Goal: Information Seeking & Learning: Learn about a topic

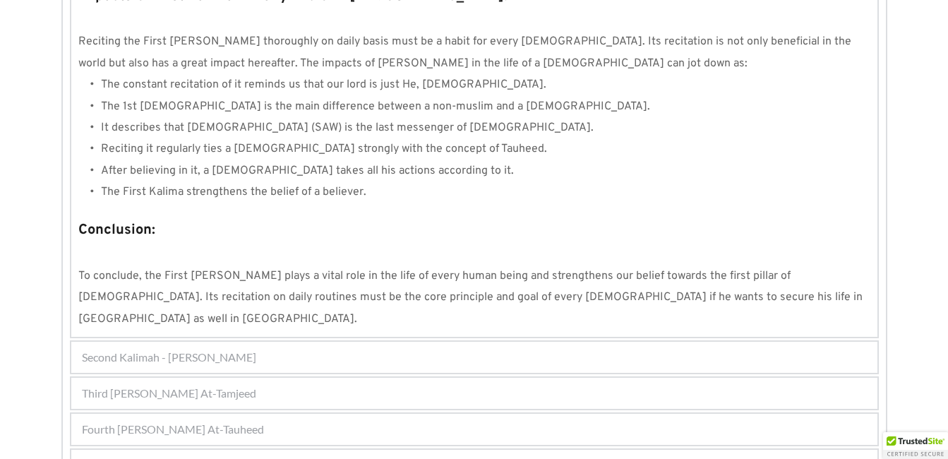
scroll to position [1356, 0]
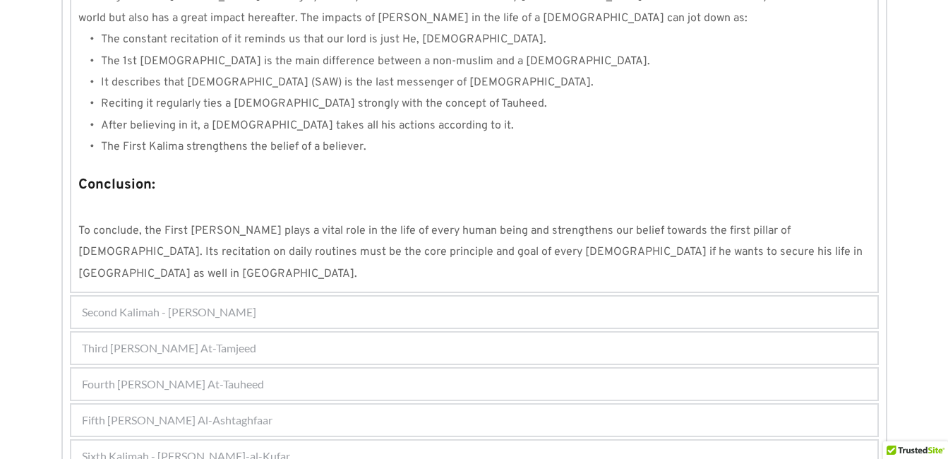
click at [436, 368] on div "Fourth [PERSON_NAME] At-Tauheed" at bounding box center [474, 383] width 806 height 31
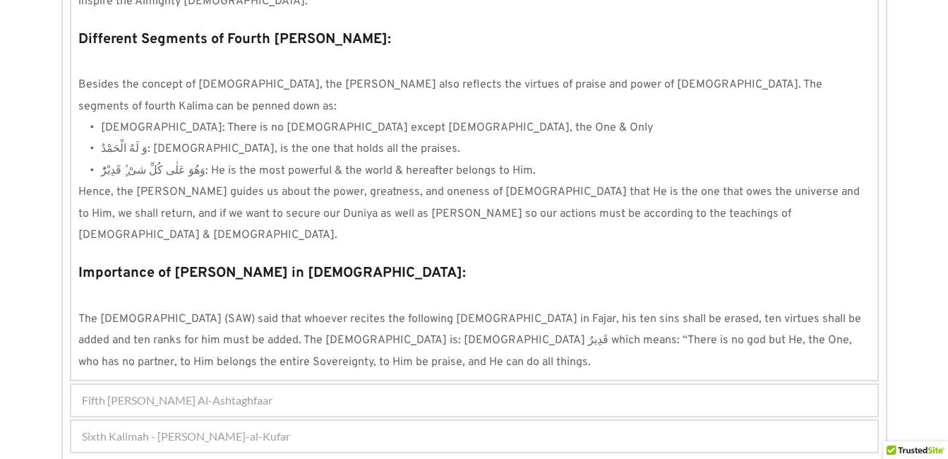
scroll to position [1353, 0]
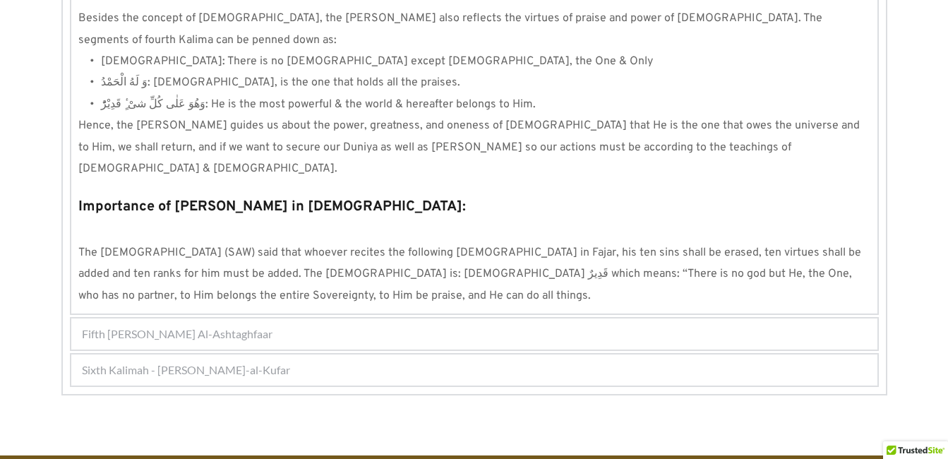
click at [411, 318] on div "Fifth [PERSON_NAME] Al-Ashtaghfaar" at bounding box center [474, 333] width 806 height 31
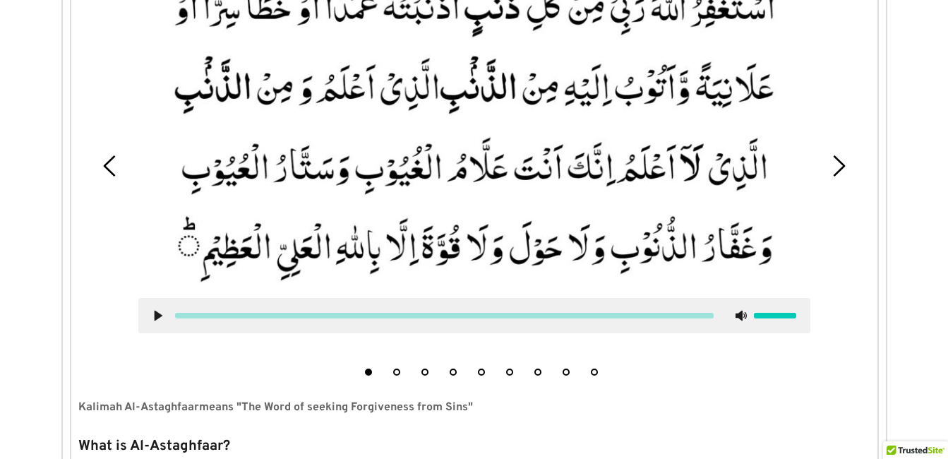
scroll to position [487, 0]
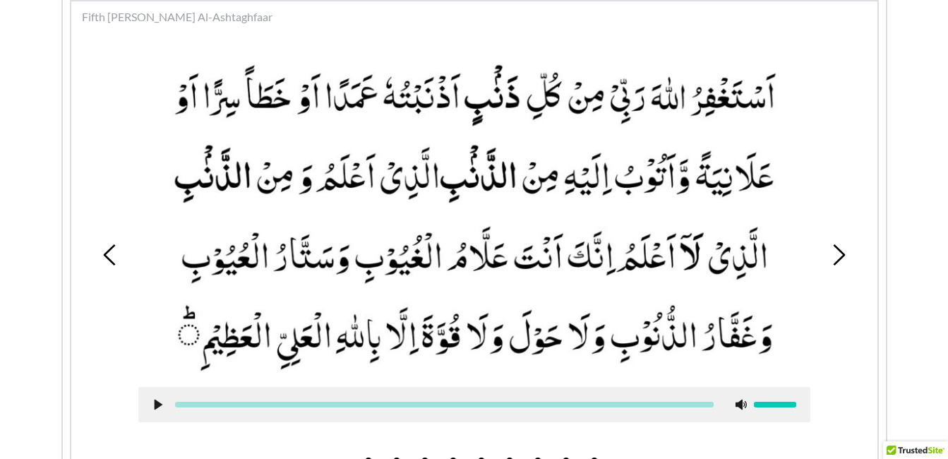
click at [840, 181] on div "1 2 3 4 5 6 7 8 9" at bounding box center [474, 254] width 792 height 433
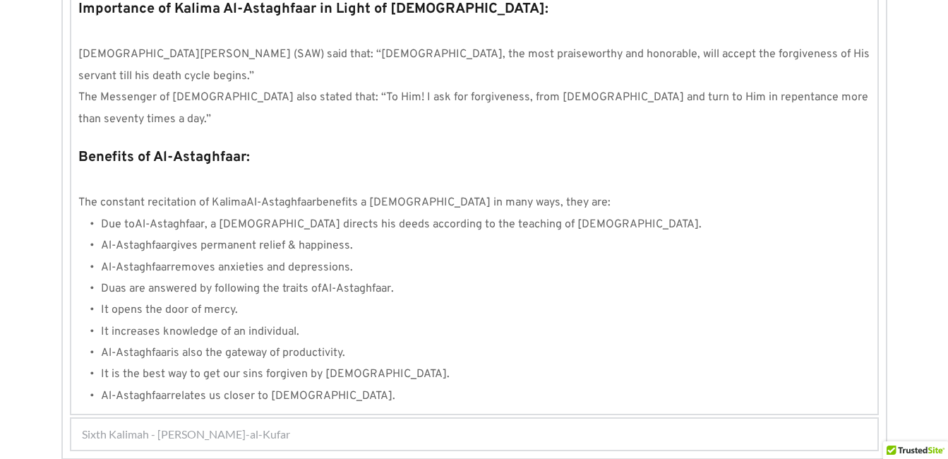
scroll to position [1604, 0]
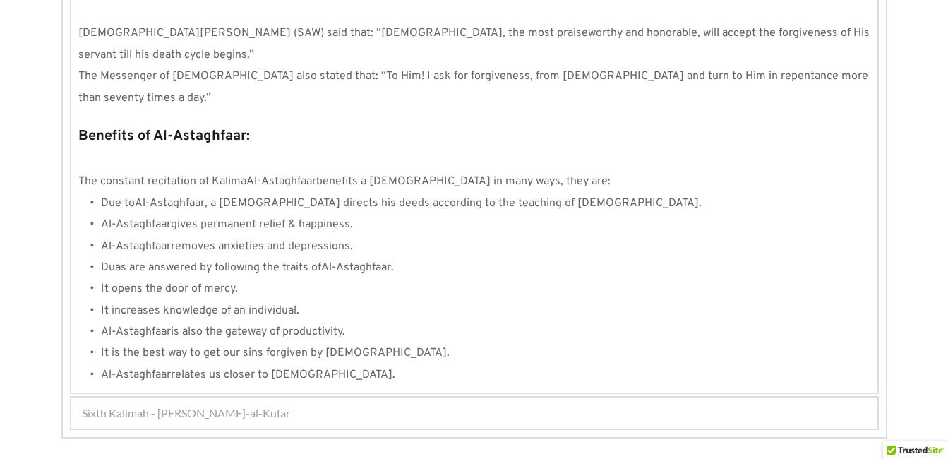
click at [397, 397] on div "Sixth Kalimah - [PERSON_NAME]-al-Kufar" at bounding box center [474, 412] width 806 height 31
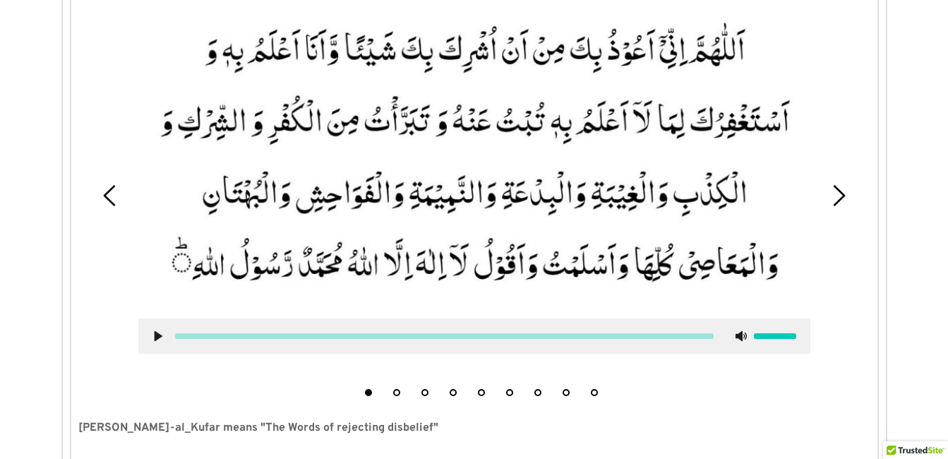
scroll to position [523, 0]
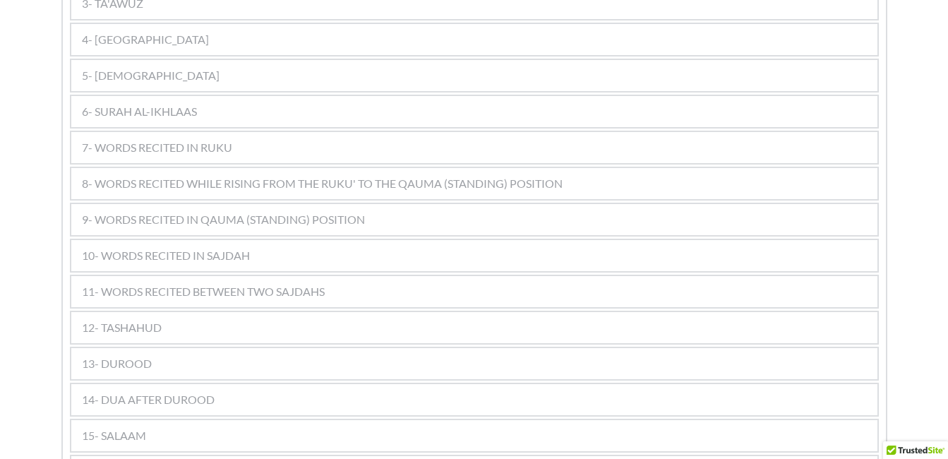
click at [298, 283] on span "11- WORDS RECITED BETWEEN TWO SAJDAHS" at bounding box center [203, 291] width 243 height 17
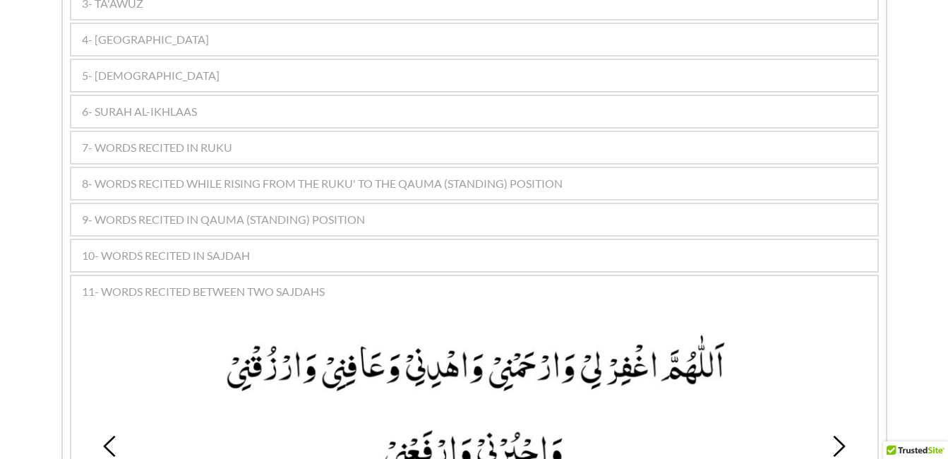
click at [375, 313] on div at bounding box center [474, 437] width 693 height 248
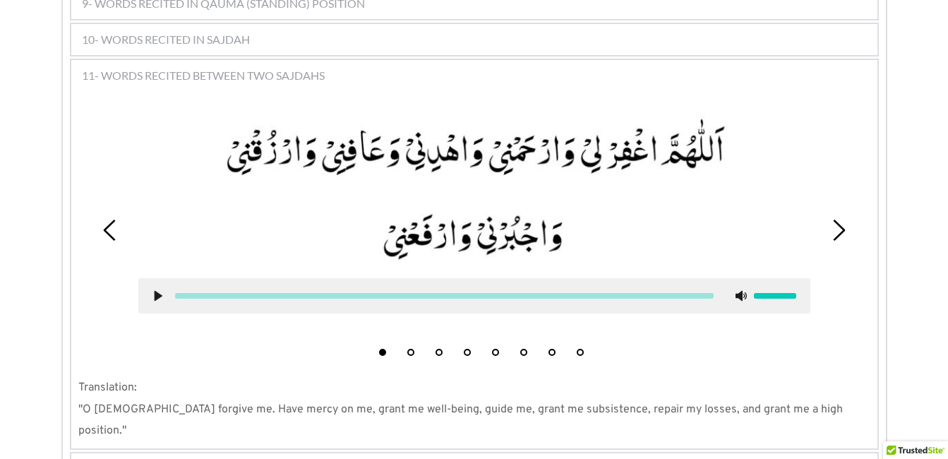
scroll to position [1157, 0]
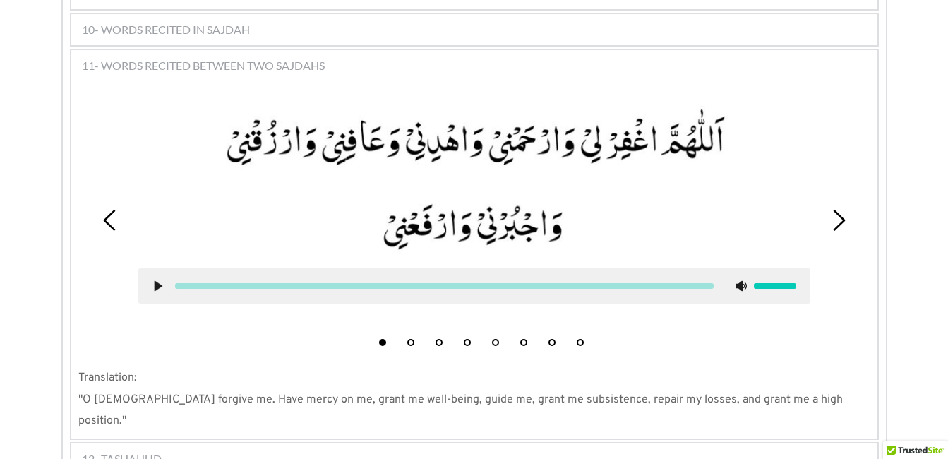
click at [657, 188] on picture at bounding box center [474, 179] width 672 height 150
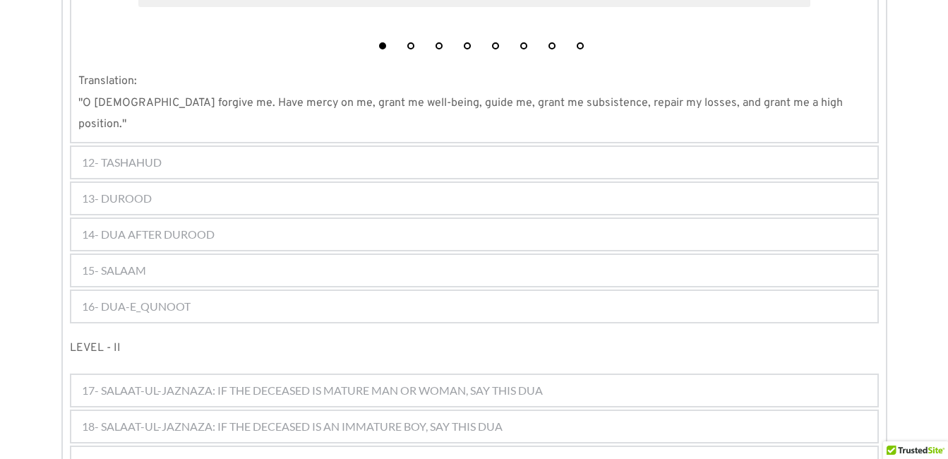
scroll to position [1468, 0]
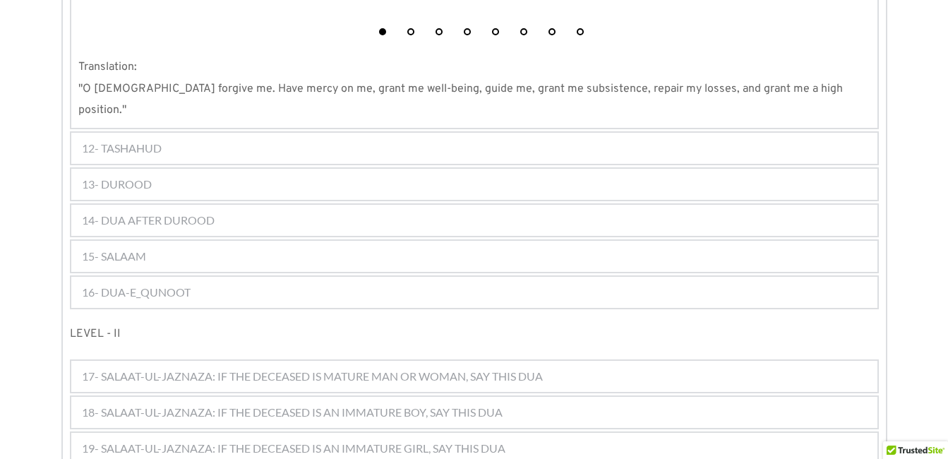
click at [531, 56] on p "Translation:" at bounding box center [474, 66] width 792 height 21
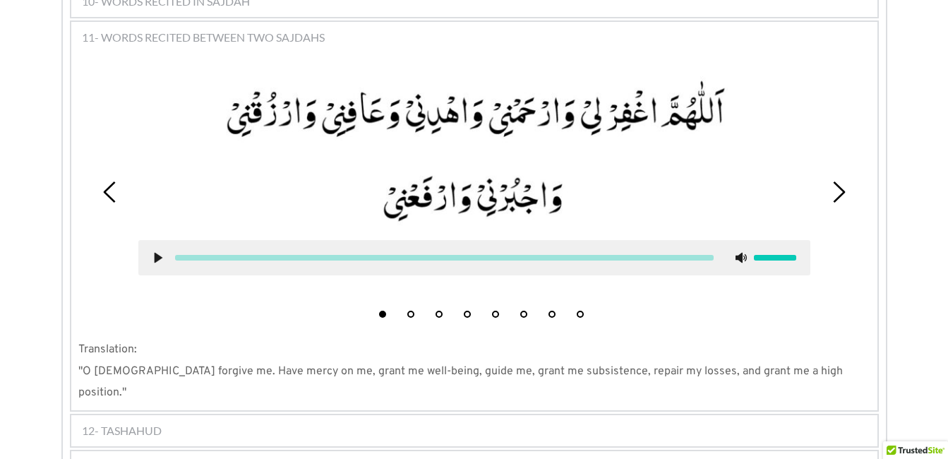
scroll to position [1157, 0]
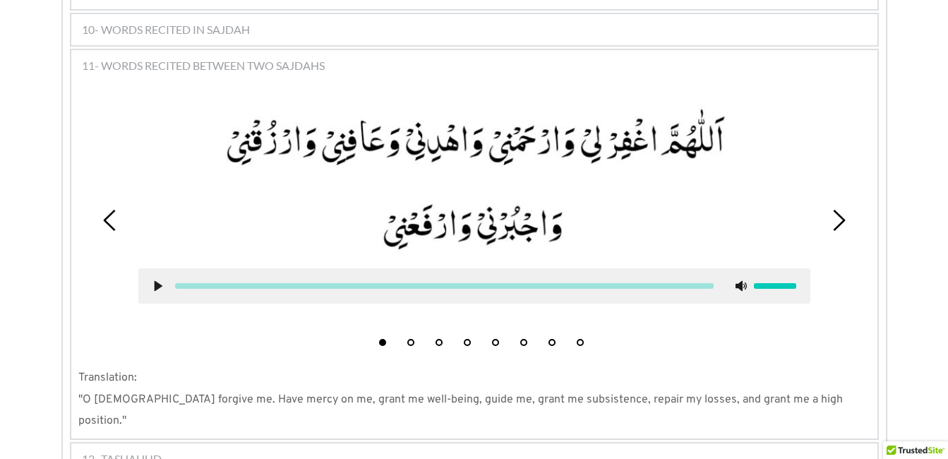
click at [578, 339] on button "8" at bounding box center [579, 342] width 7 height 7
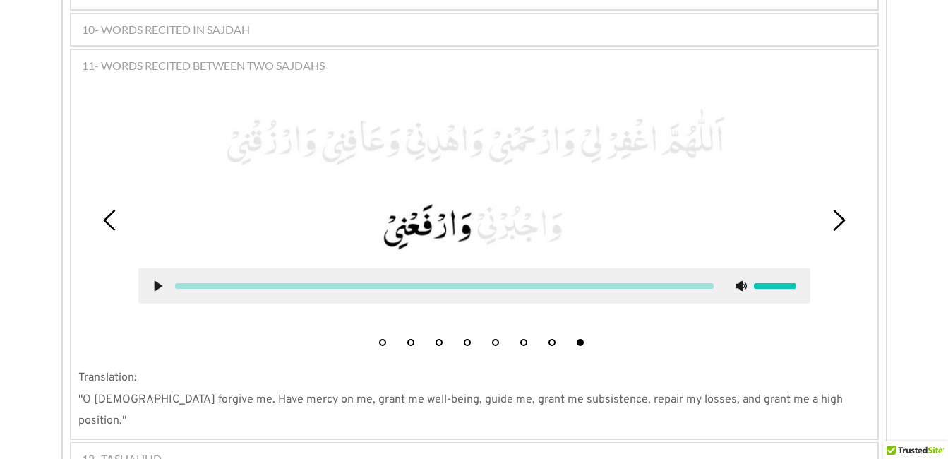
click at [154, 280] on icon at bounding box center [157, 285] width 11 height 11
click at [161, 281] on use at bounding box center [157, 286] width 9 height 11
click at [156, 281] on use at bounding box center [158, 286] width 8 height 11
click at [159, 281] on use at bounding box center [157, 286] width 9 height 11
click at [547, 341] on div "1 2 3 4 5 6 7 8 Translation: "O Allah forgive me. Have mercy on me, grant me we…" at bounding box center [474, 259] width 806 height 358
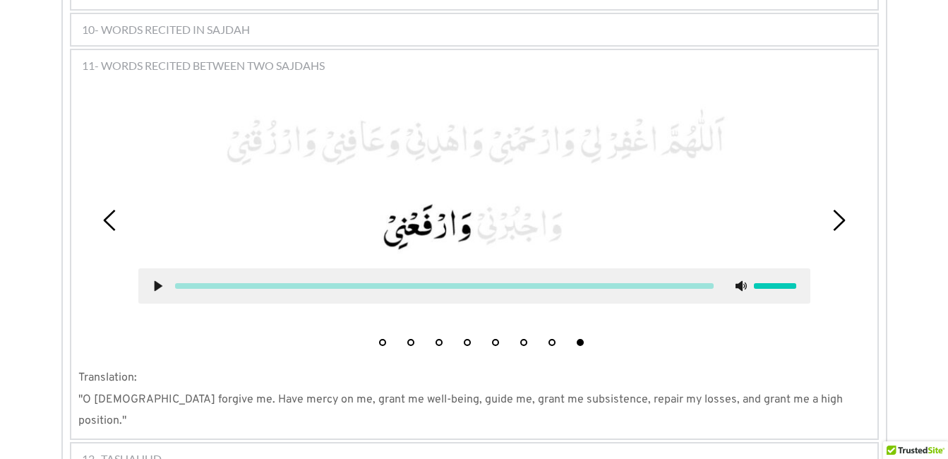
click at [673, 315] on div "1 2 3 4 5 6 7 8" at bounding box center [474, 220] width 792 height 266
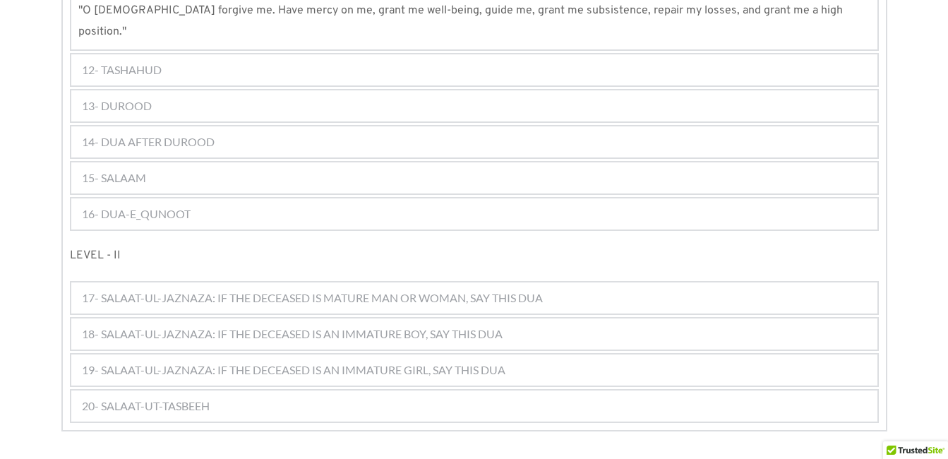
scroll to position [1580, 0]
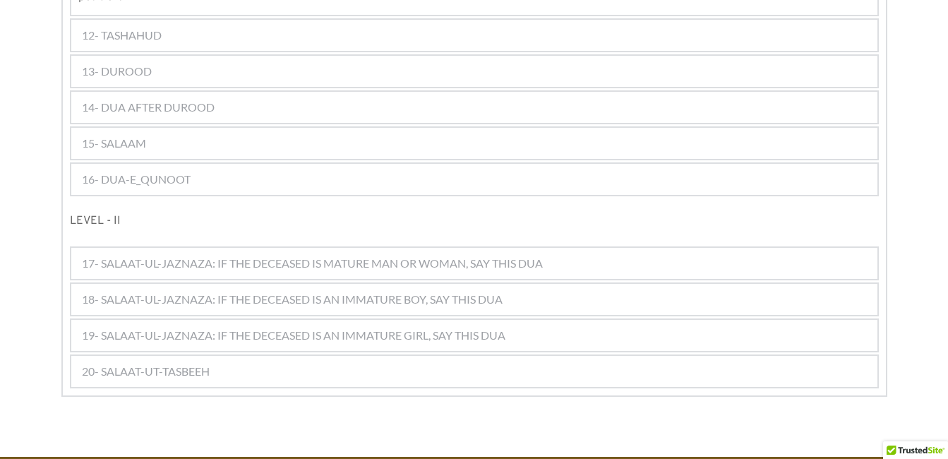
click at [737, 210] on p "LEVEL - II" at bounding box center [474, 220] width 809 height 21
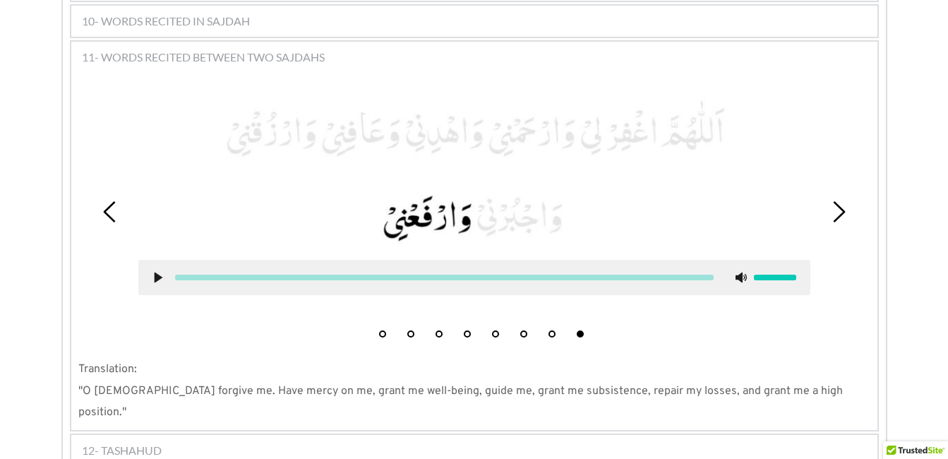
scroll to position [1157, 0]
